Goal: Transaction & Acquisition: Register for event/course

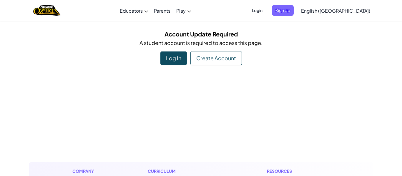
click at [294, 12] on span "Sign Up" at bounding box center [283, 10] width 22 height 11
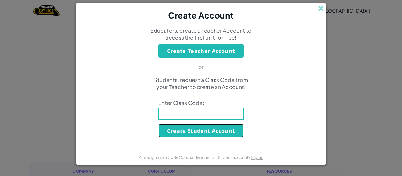
click at [229, 133] on button "Create Student Account" at bounding box center [200, 131] width 85 height 14
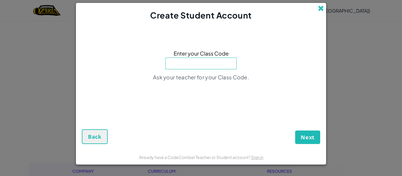
click at [323, 7] on span at bounding box center [321, 8] width 6 height 6
